Goal: Information Seeking & Learning: Check status

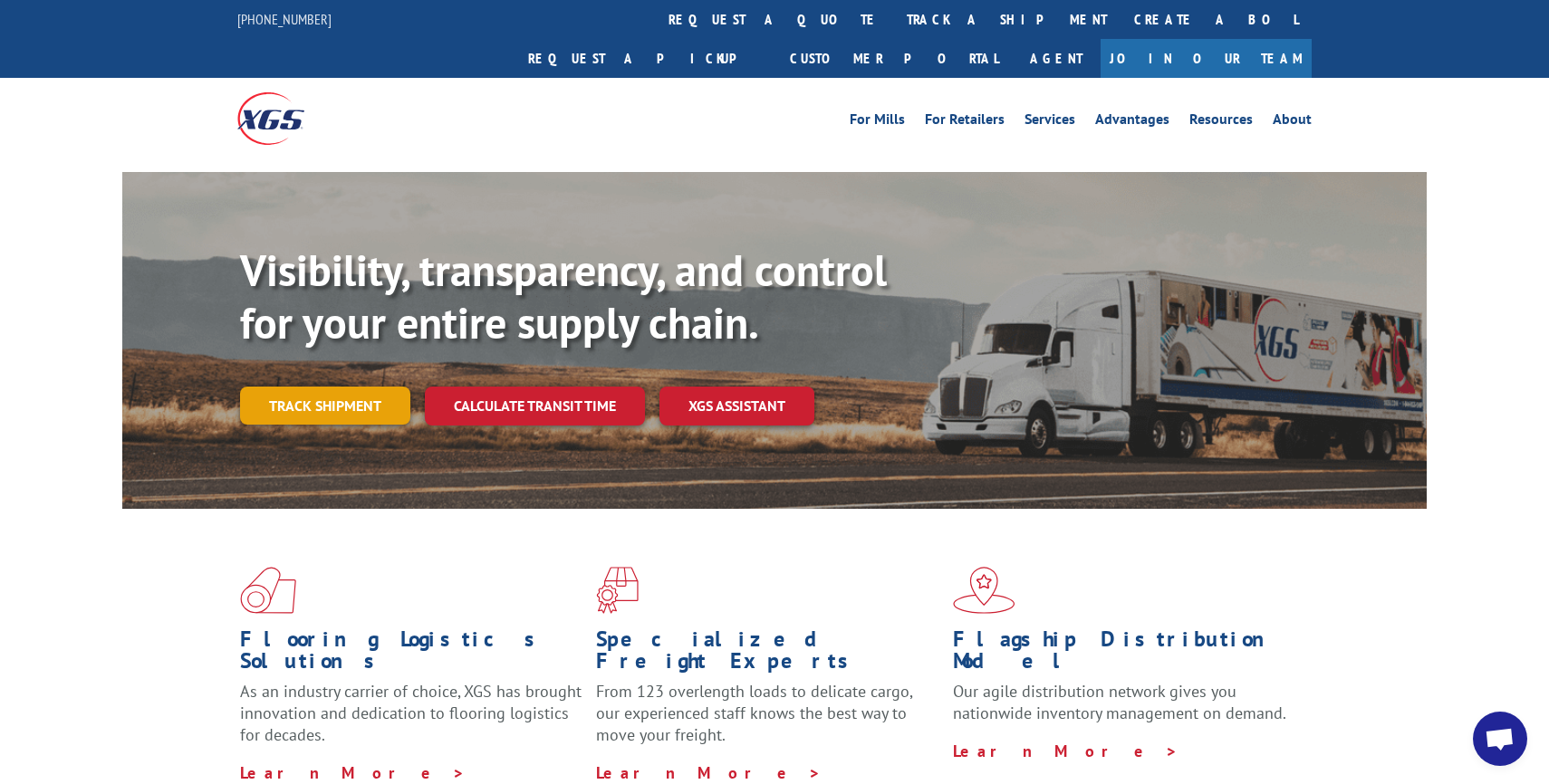
click at [316, 387] on link "Track shipment" at bounding box center [325, 405] width 171 height 38
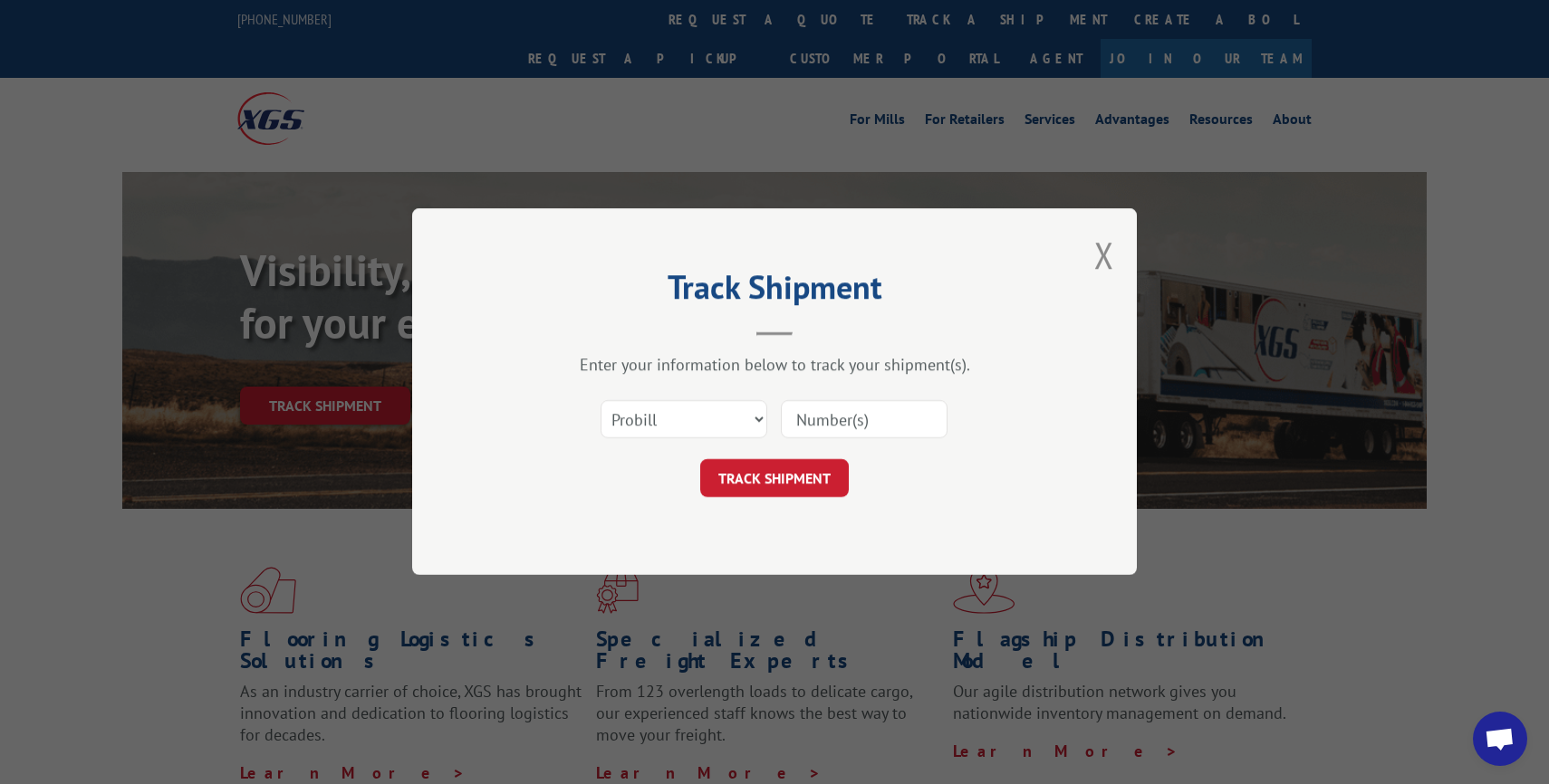
click at [812, 426] on input at bounding box center [864, 420] width 167 height 38
paste input "17496780"
type input "17496780"
click at [810, 488] on button "TRACK SHIPMENT" at bounding box center [774, 479] width 149 height 38
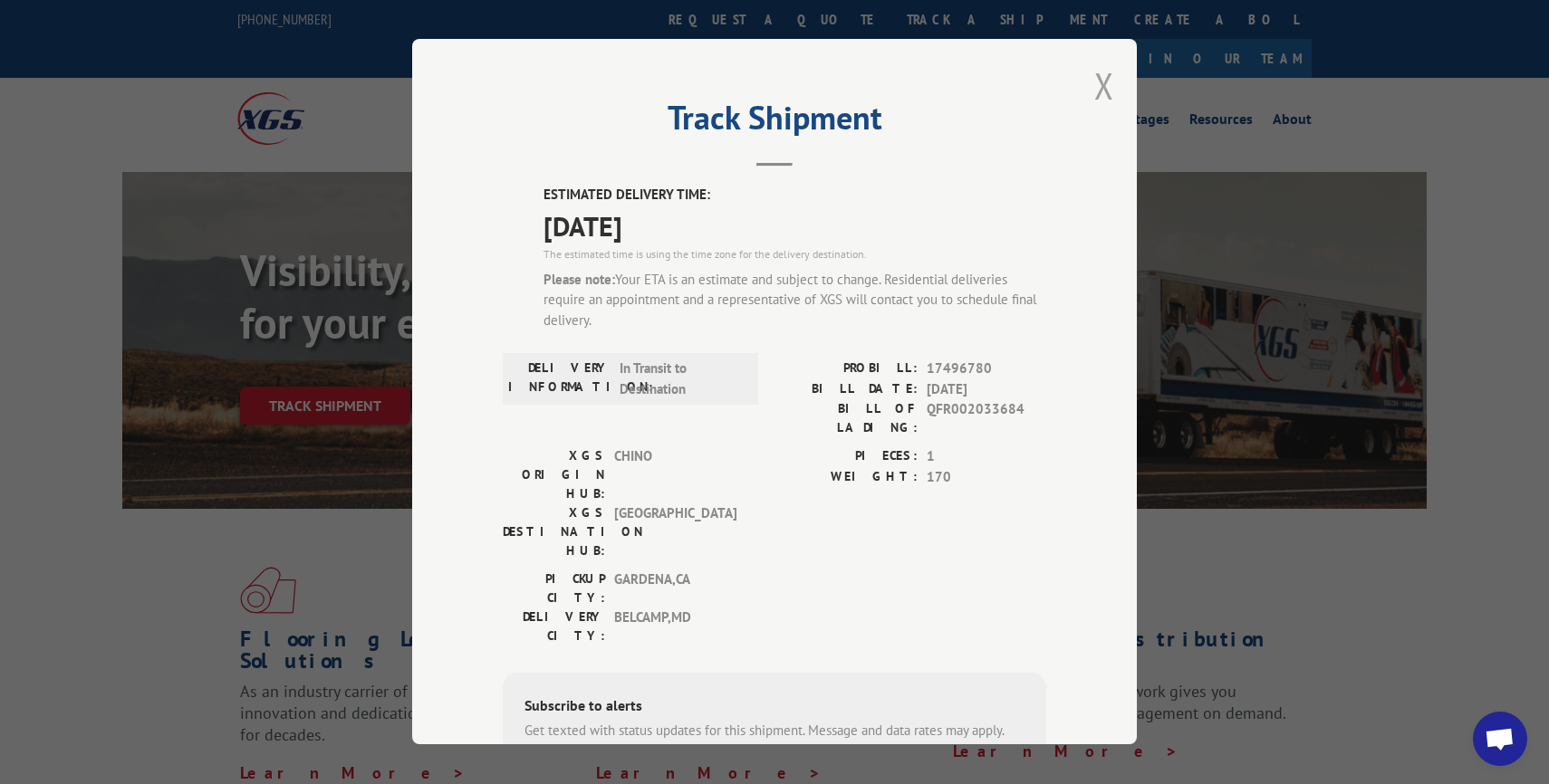
click at [1105, 72] on button "Close modal" at bounding box center [1105, 85] width 20 height 48
